Goal: Transaction & Acquisition: Book appointment/travel/reservation

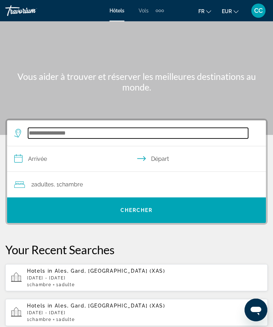
click at [144, 138] on input "Search widget" at bounding box center [138, 133] width 220 height 11
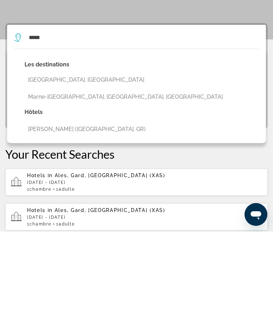
click at [124, 186] on button "Marne-[GEOGRAPHIC_DATA], [GEOGRAPHIC_DATA], [GEOGRAPHIC_DATA]" at bounding box center [141, 192] width 234 height 13
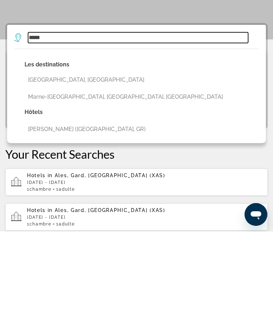
type input "**********"
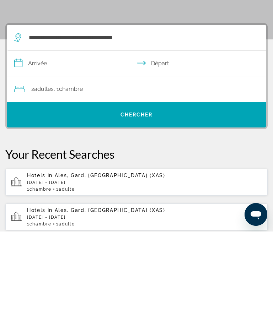
click at [81, 146] on input "**********" at bounding box center [137, 159] width 261 height 27
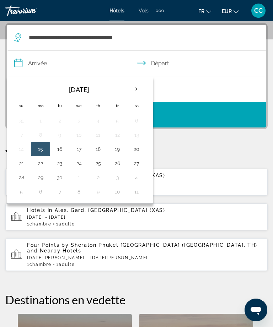
click at [140, 89] on th "Next month" at bounding box center [136, 89] width 19 height 16
click at [60, 178] on button "28" at bounding box center [59, 178] width 11 height 10
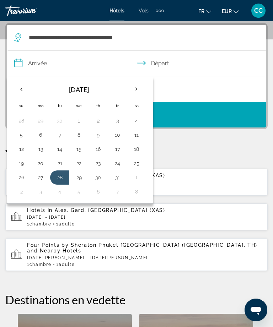
click at [80, 180] on button "29" at bounding box center [78, 178] width 11 height 10
type input "**********"
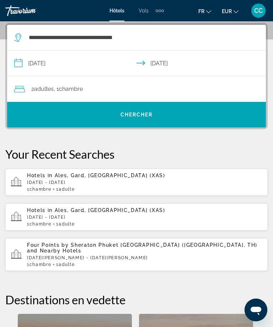
click at [101, 89] on div "2 Adulte Adultes , 1 Chambre pièces" at bounding box center [139, 89] width 251 height 10
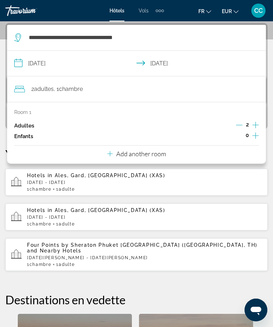
click at [254, 135] on icon "Increment children" at bounding box center [255, 135] width 6 height 9
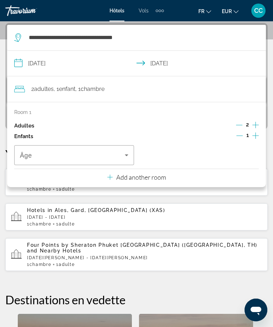
click at [255, 138] on icon "Increment children" at bounding box center [255, 135] width 6 height 9
click at [124, 155] on icon "Travelers: 2 adults, 2 children" at bounding box center [126, 155] width 9 height 9
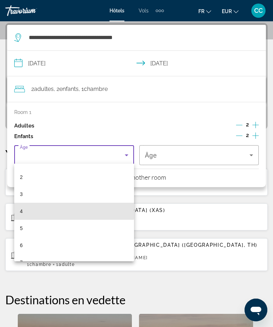
scroll to position [31, 0]
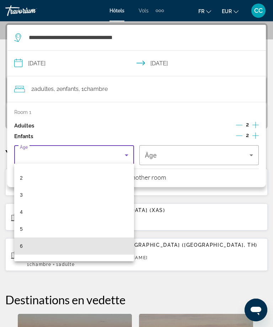
click at [27, 245] on mat-option "6" at bounding box center [74, 246] width 120 height 17
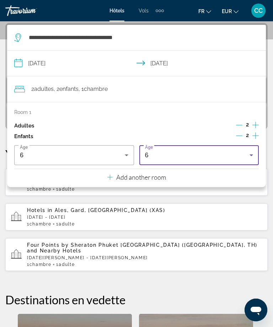
click at [250, 155] on icon "Travelers: 2 adults, 2 children" at bounding box center [251, 155] width 9 height 9
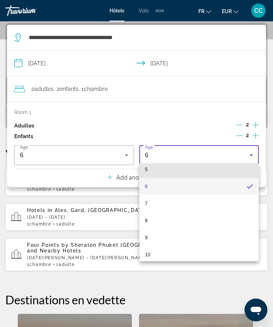
scroll to position [95, 0]
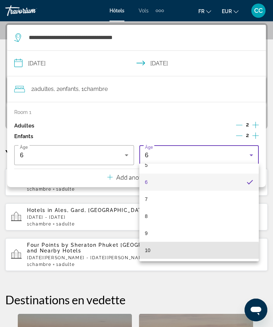
click at [150, 253] on span "10" at bounding box center [148, 250] width 6 height 9
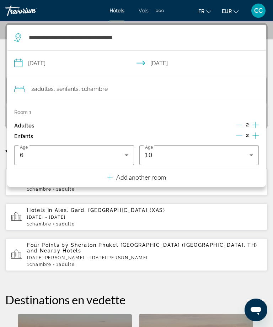
click at [207, 285] on div "**********" at bounding box center [136, 245] width 273 height 444
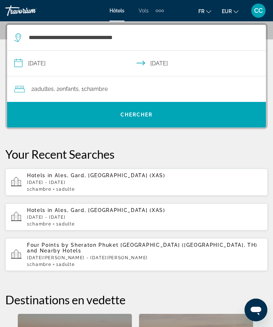
click at [136, 121] on span "Search widget" at bounding box center [136, 114] width 258 height 17
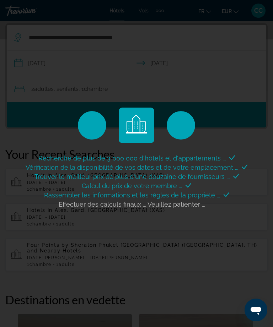
scroll to position [0, 0]
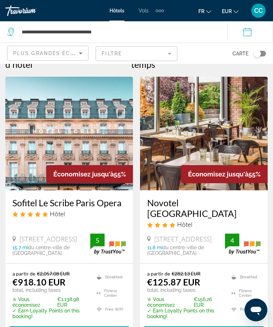
click at [167, 56] on mat-form-field "Filtre" at bounding box center [136, 53] width 81 height 15
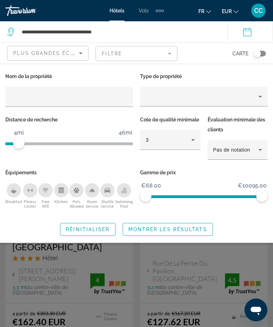
click at [170, 249] on div "Search widget" at bounding box center [136, 217] width 273 height 220
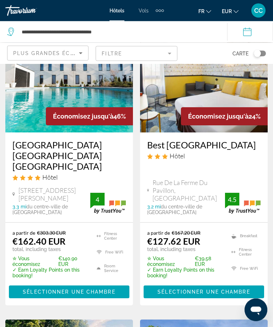
scroll to position [72, 0]
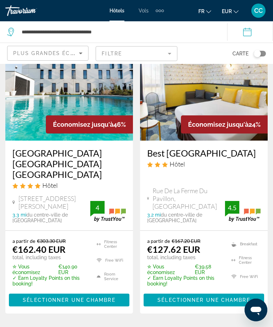
click at [256, 56] on div "Toggle map" at bounding box center [257, 53] width 7 height 7
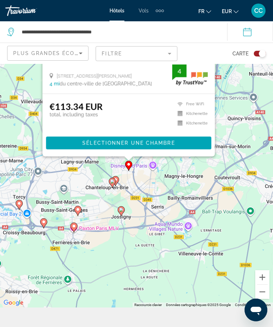
scroll to position [23, 0]
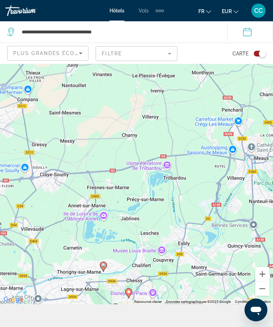
click at [231, 246] on div "Pour activer le glissement avec le clavier, appuyez sur Alt+Entrée. Une fois ce…" at bounding box center [136, 172] width 273 height 263
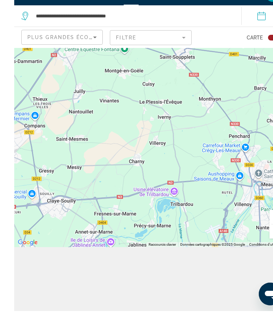
scroll to position [69, 0]
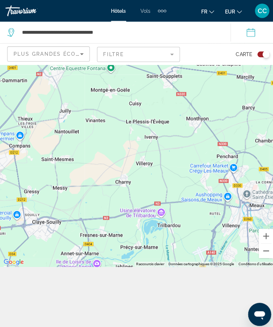
click at [252, 55] on button "Toggle map" at bounding box center [256, 53] width 17 height 6
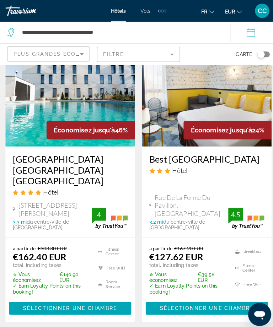
click at [73, 301] on span "Sélectionner une chambre" at bounding box center [69, 304] width 92 height 6
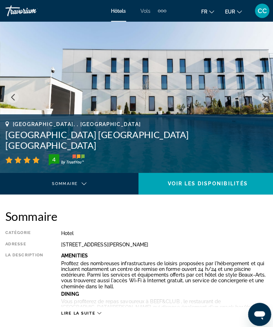
click at [73, 288] on b "Dining" at bounding box center [69, 290] width 18 height 6
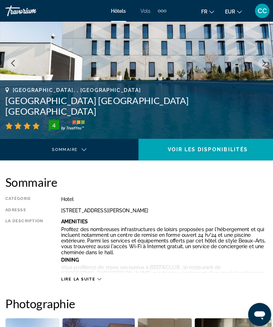
click at [85, 274] on span "Lire la suite" at bounding box center [77, 275] width 34 height 5
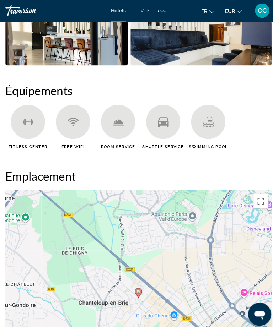
scroll to position [740, 0]
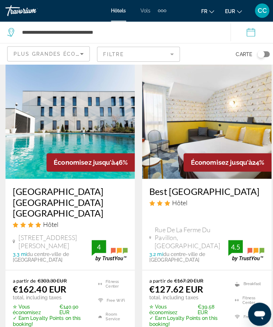
scroll to position [39, 0]
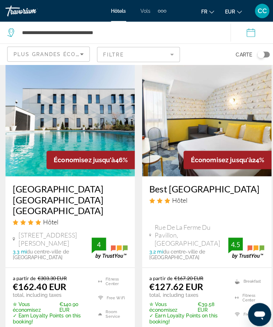
click at [197, 185] on h3 "Best [GEOGRAPHIC_DATA]" at bounding box center [203, 186] width 113 height 11
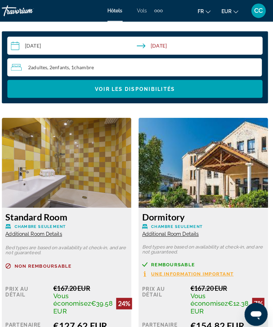
scroll to position [774, 0]
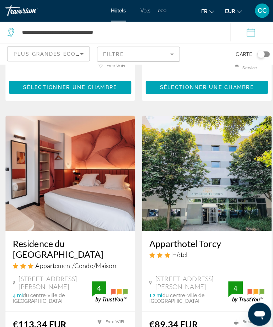
scroll to position [1120, 0]
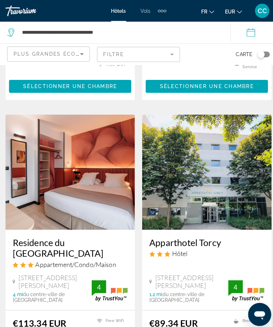
click at [78, 234] on h3 "Residence du [GEOGRAPHIC_DATA]" at bounding box center [68, 244] width 113 height 21
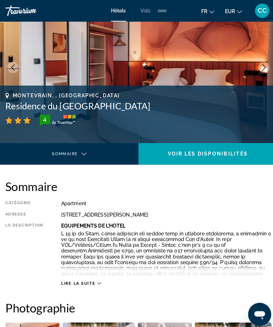
scroll to position [31, 0]
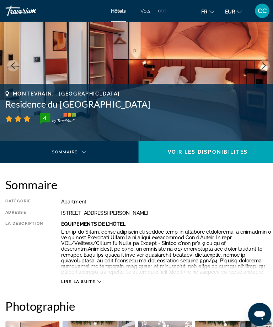
click at [87, 275] on span "Lire la suite" at bounding box center [77, 277] width 34 height 5
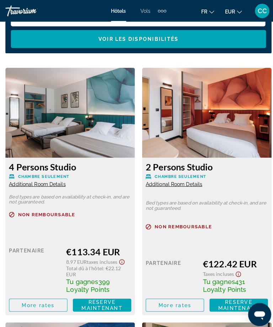
scroll to position [909, 0]
click at [43, 298] on span "More rates" at bounding box center [38, 301] width 32 height 6
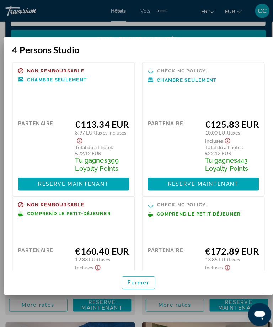
scroll to position [0, 0]
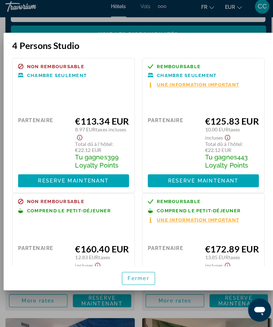
click at [135, 282] on span "Fermer" at bounding box center [136, 279] width 21 height 6
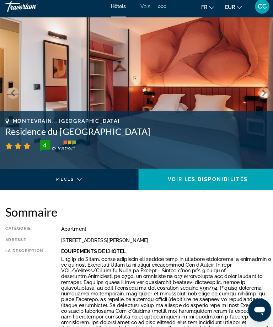
scroll to position [905, 0]
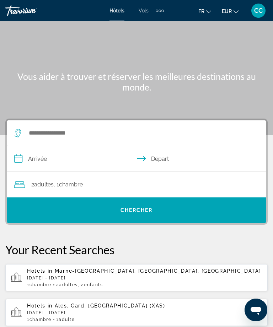
click at [76, 278] on p "[DATE] - [DATE]" at bounding box center [144, 278] width 235 height 5
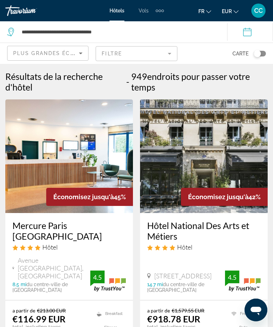
click at [173, 58] on mat-form-field "Filtre" at bounding box center [136, 53] width 81 height 15
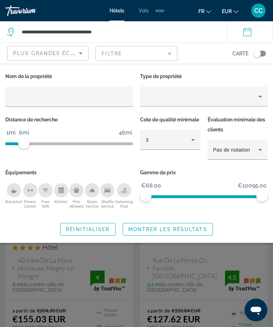
click at [93, 231] on span "Réinitialiser" at bounding box center [88, 230] width 44 height 6
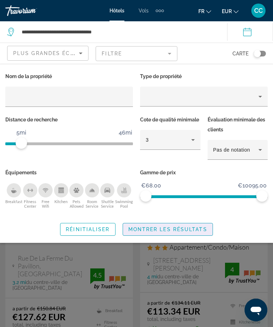
click at [168, 229] on span "Montrer les résultats" at bounding box center [167, 230] width 79 height 6
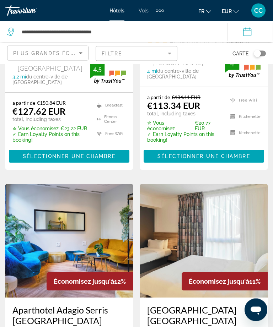
click at [259, 54] on div "Toggle map" at bounding box center [257, 53] width 7 height 7
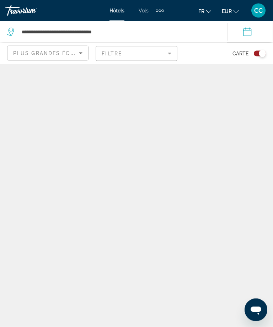
scroll to position [23, 0]
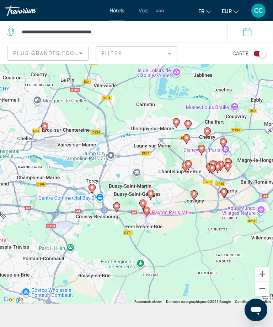
click at [258, 281] on button "Zoom avant" at bounding box center [262, 274] width 14 height 14
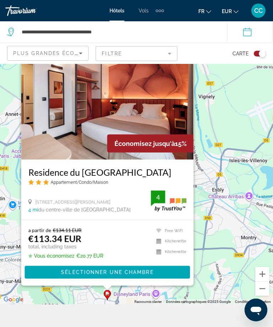
click at [227, 251] on div "Pour activer le glissement avec le clavier, appuyez sur Alt+Entrée. Une fois ce…" at bounding box center [136, 172] width 273 height 263
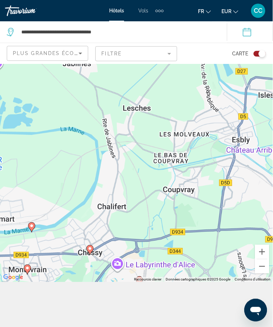
scroll to position [64, 0]
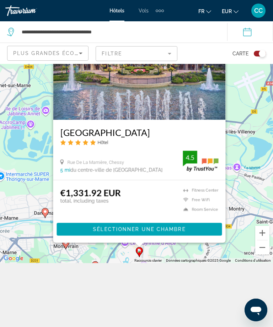
click at [252, 218] on div "Pour activer le glissement avec le clavier, appuyez sur Alt+Entrée. Une fois ce…" at bounding box center [136, 131] width 273 height 263
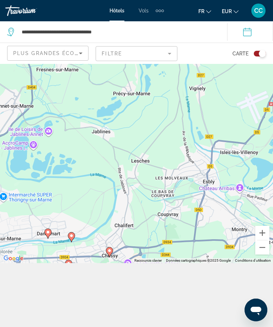
click at [221, 234] on div "Pour activer le glissement avec le clavier, appuyez sur Alt+Entrée. Une fois ce…" at bounding box center [136, 131] width 273 height 263
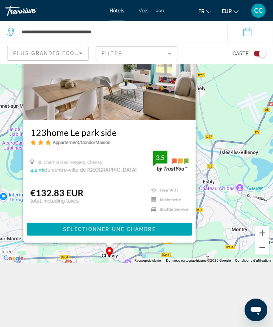
click at [228, 236] on div "Pour activer le glissement avec le clavier, appuyez sur Alt+Entrée. Une fois ce…" at bounding box center [136, 131] width 273 height 263
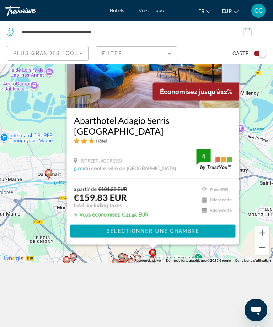
click at [189, 263] on div "Pour activer le glissement avec le clavier, appuyez sur Alt+Entrée. Une fois ce…" at bounding box center [136, 131] width 273 height 263
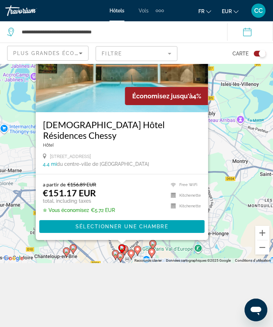
click at [86, 263] on div "Pour activer le glissement avec le clavier, appuyez sur Alt+Entrée. Une fois ce…" at bounding box center [136, 131] width 273 height 263
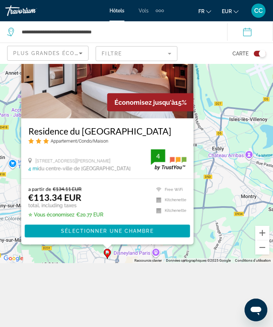
click at [110, 234] on span "Sélectionner une chambre" at bounding box center [107, 231] width 92 height 6
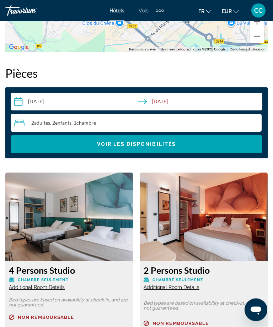
scroll to position [714, 0]
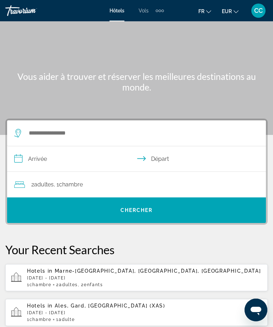
click at [159, 12] on div "Extra navigation items" at bounding box center [160, 10] width 8 height 11
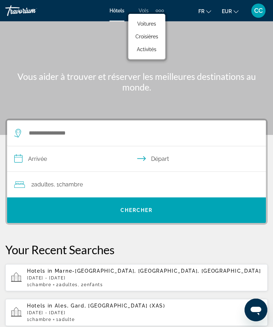
click at [152, 51] on span "Activités" at bounding box center [147, 50] width 20 height 6
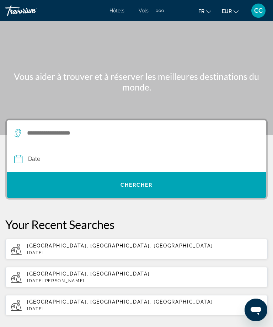
click at [86, 251] on p "Tue, 28 Oct" at bounding box center [144, 252] width 235 height 5
type input "**********"
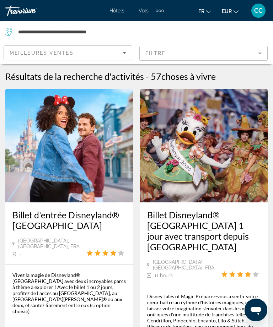
click at [64, 218] on h3 "Billet d'entrée Disneyland® Paris" at bounding box center [68, 219] width 113 height 21
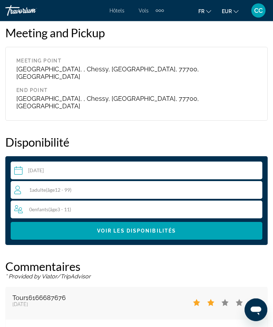
click at [203, 181] on div "1 Adulte Adultes ( âge 12 - 99)" at bounding box center [138, 190] width 248 height 18
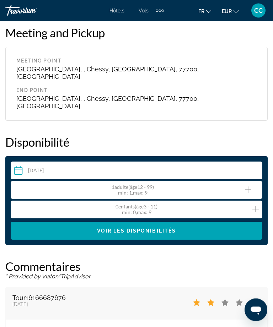
scroll to position [1092, 0]
click at [245, 185] on icon "Increment adults" at bounding box center [248, 189] width 6 height 9
click at [252, 205] on icon "Increment children" at bounding box center [255, 209] width 6 height 9
click at [256, 205] on icon "Increment children" at bounding box center [255, 209] width 6 height 9
click at [158, 228] on span "Voir les disponibilités" at bounding box center [136, 231] width 79 height 6
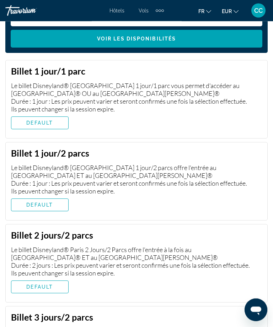
scroll to position [1285, 0]
click at [48, 284] on span "DEFAULT" at bounding box center [39, 287] width 27 height 6
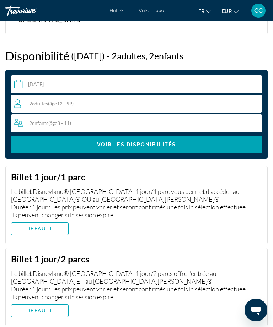
scroll to position [1173, 0]
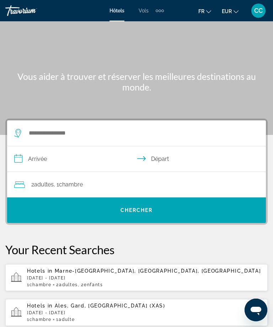
click at [88, 280] on p "[DATE] - [DATE]" at bounding box center [144, 278] width 235 height 5
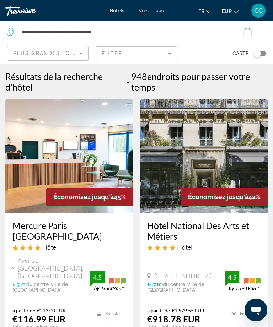
click at [168, 57] on mat-form-field "Filtre" at bounding box center [136, 53] width 81 height 15
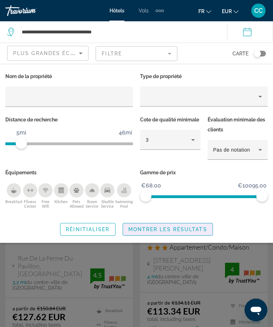
click at [169, 228] on span "Montrer les résultats" at bounding box center [167, 230] width 79 height 6
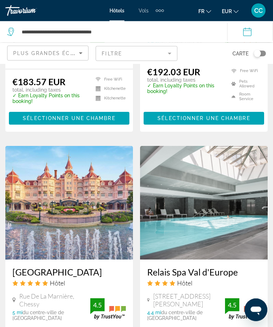
click at [59, 267] on h3 "[GEOGRAPHIC_DATA]" at bounding box center [68, 272] width 113 height 11
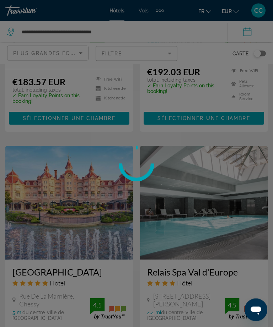
scroll to position [1385, 0]
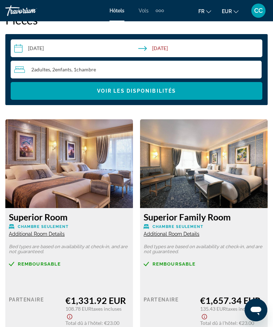
click at [54, 236] on span "Additional Room Details" at bounding box center [37, 234] width 56 height 6
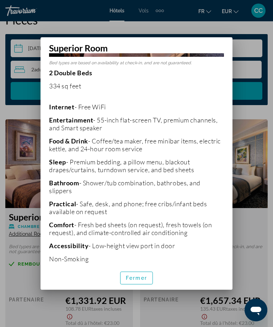
click at [136, 281] on span "Fermer" at bounding box center [136, 278] width 21 height 6
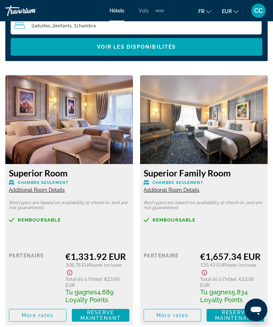
scroll to position [820, 0]
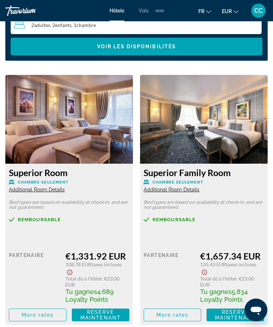
click at [43, 316] on span "More rates" at bounding box center [38, 315] width 32 height 6
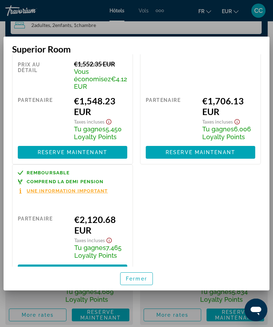
scroll to position [187, 0]
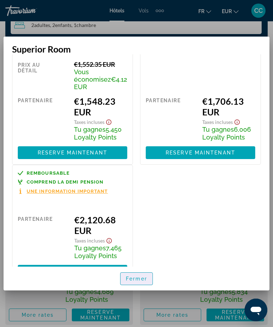
click at [138, 282] on span "Fermer" at bounding box center [136, 279] width 21 height 6
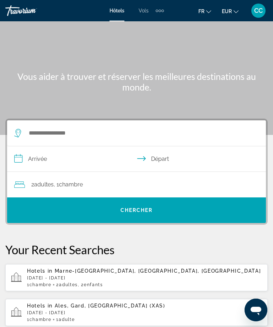
click at [75, 280] on div "Hotels in [GEOGRAPHIC_DATA], [GEOGRAPHIC_DATA], [GEOGRAPHIC_DATA] [DATE] - [DAT…" at bounding box center [144, 277] width 235 height 19
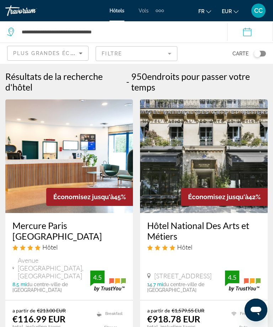
click at [80, 55] on icon "Sort by" at bounding box center [80, 53] width 9 height 9
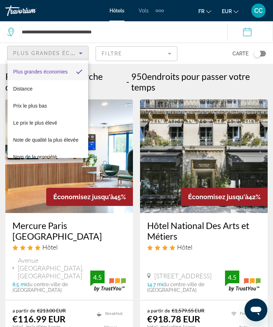
click at [159, 55] on div at bounding box center [136, 163] width 273 height 327
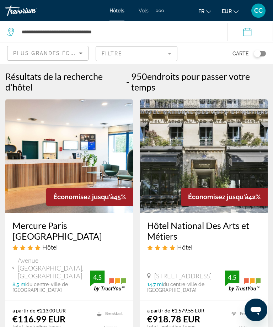
click at [173, 55] on mat-form-field "Filtre" at bounding box center [136, 53] width 81 height 15
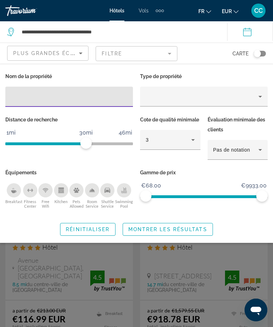
click at [170, 56] on mat-form-field "Filtre" at bounding box center [136, 53] width 81 height 15
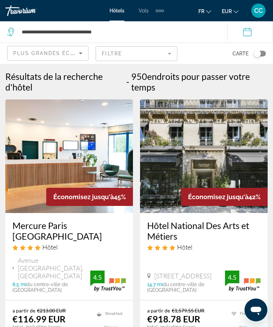
click at [168, 54] on mat-form-field "Filtre" at bounding box center [136, 53] width 81 height 15
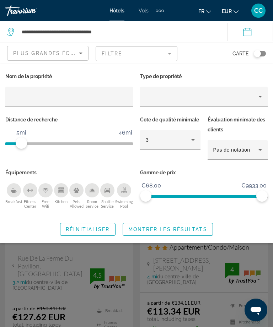
click at [173, 227] on span "Montrer les résultats" at bounding box center [167, 230] width 79 height 6
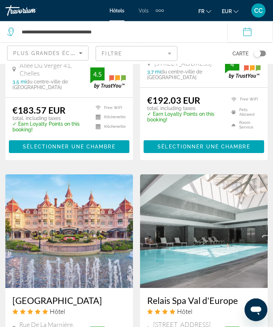
click at [69, 295] on h3 "[GEOGRAPHIC_DATA]" at bounding box center [68, 300] width 113 height 11
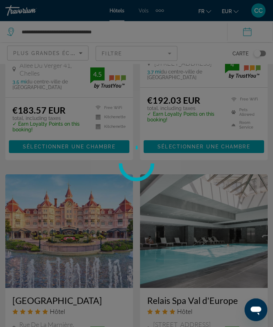
scroll to position [1357, 0]
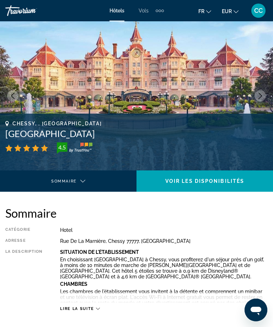
click at [86, 311] on span "Lire la suite" at bounding box center [77, 308] width 34 height 5
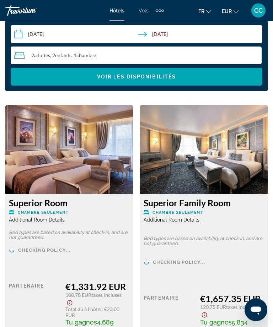
scroll to position [919, 0]
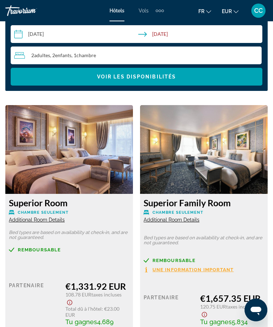
click at [52, 223] on span "Additional Room Details" at bounding box center [37, 220] width 56 height 6
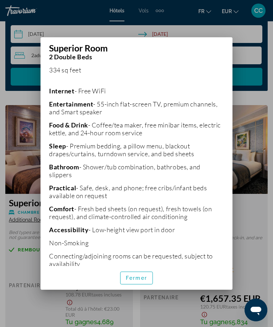
scroll to position [139, 0]
click at [137, 281] on span "Fermer" at bounding box center [136, 278] width 21 height 6
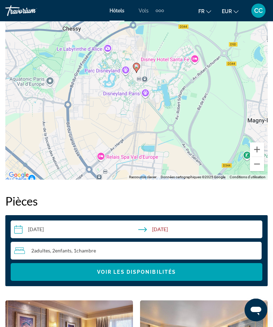
scroll to position [720, 0]
